Goal: Navigation & Orientation: Find specific page/section

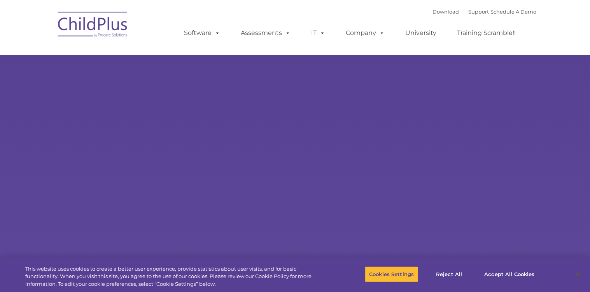
select select "MEDIUM"
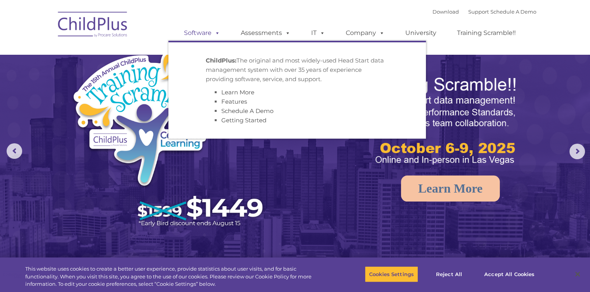
click at [210, 31] on link "Software" at bounding box center [202, 33] width 52 height 16
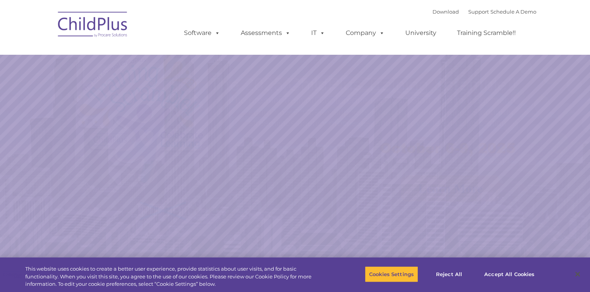
select select "MEDIUM"
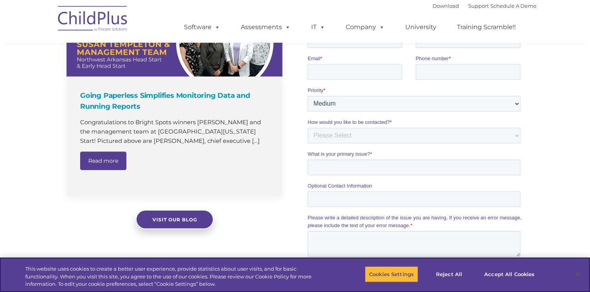
scroll to position [493, 0]
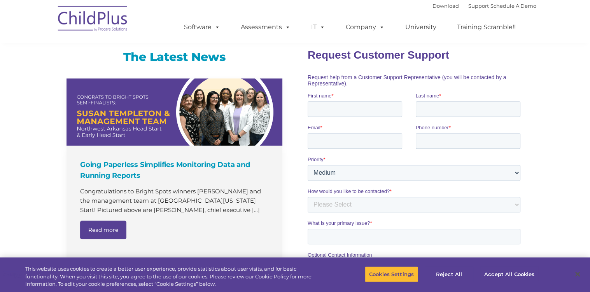
drag, startPoint x: 565, startPoint y: 153, endPoint x: 569, endPoint y: 61, distance: 91.8
click at [569, 65] on div "The Latest News Going Paperless Simplifies Monitoring Data and Running Reports …" at bounding box center [295, 234] width 590 height 402
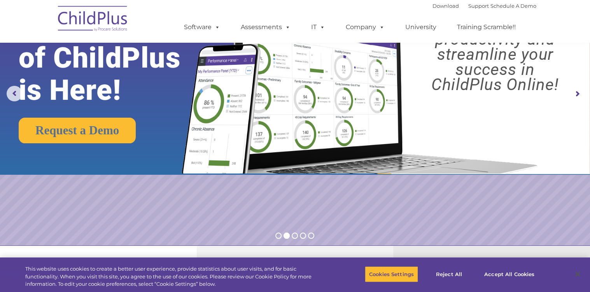
scroll to position [0, 0]
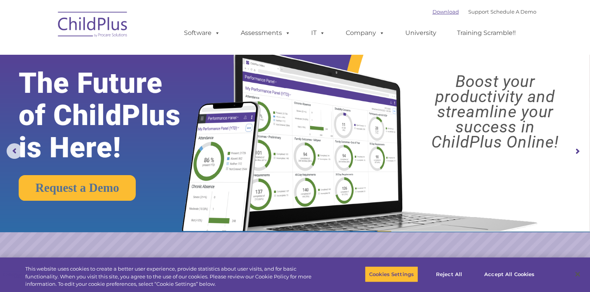
click at [438, 12] on link "Download" at bounding box center [445, 12] width 26 height 6
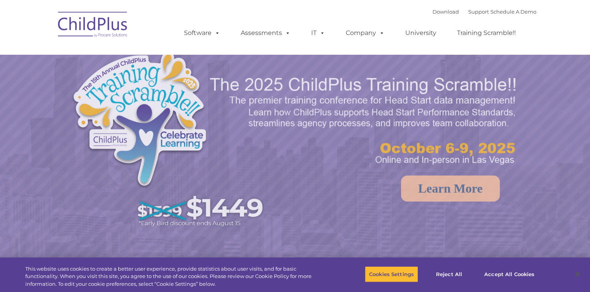
select select "MEDIUM"
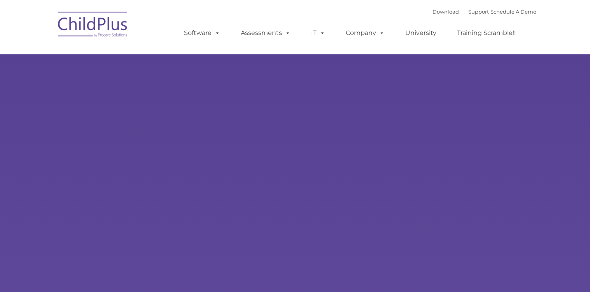
type input ""
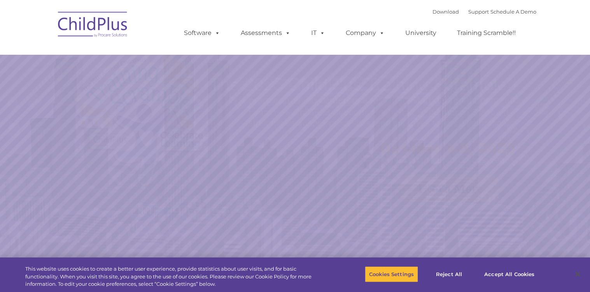
select select "MEDIUM"
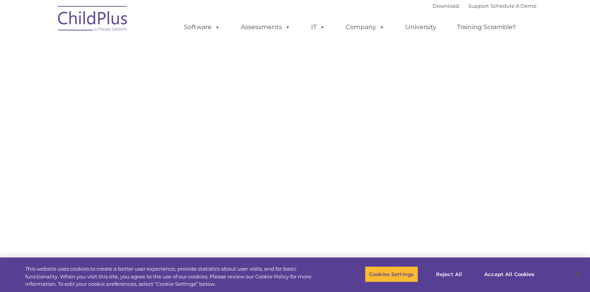
select select "MEDIUM"
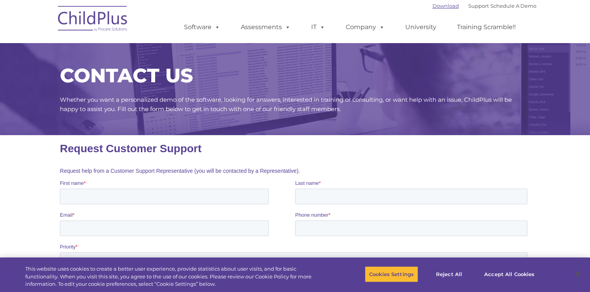
click at [433, 7] on link "Download" at bounding box center [445, 6] width 26 height 6
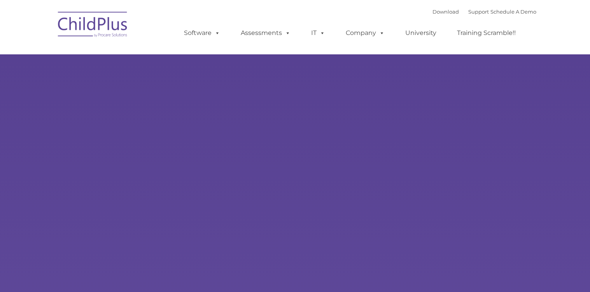
type input ""
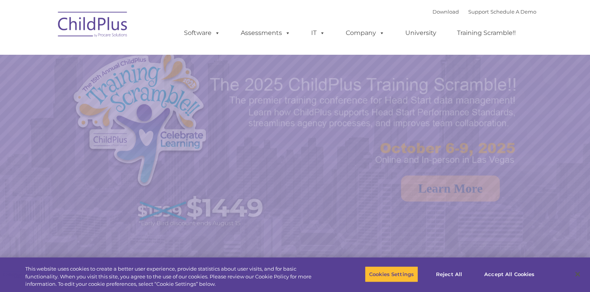
select select "MEDIUM"
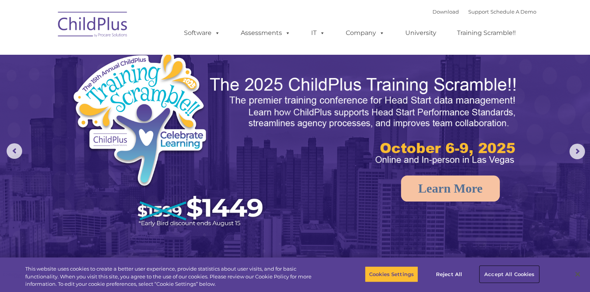
click at [494, 277] on button "Accept All Cookies" at bounding box center [509, 274] width 59 height 16
